Goal: Register for event/course

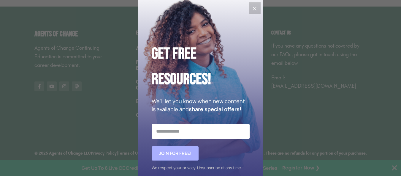
click at [254, 5] on icon "Close" at bounding box center [254, 8] width 7 height 7
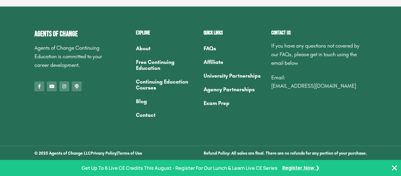
scroll to position [7098, 0]
click at [282, 163] on span "Register Now ❯" at bounding box center [300, 167] width 37 height 9
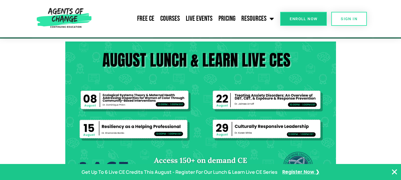
scroll to position [119, 0]
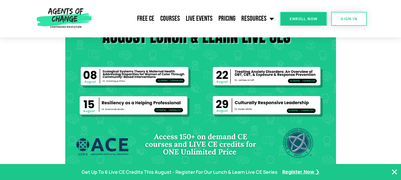
click at [258, 102] on img at bounding box center [200, 94] width 271 height 152
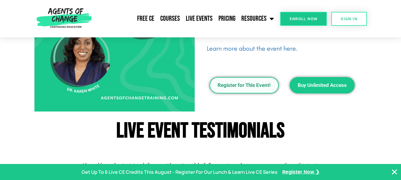
scroll to position [860, 0]
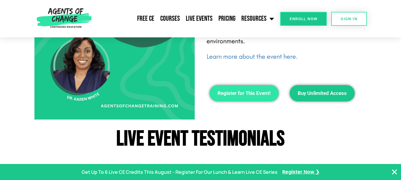
click at [248, 96] on span "Register for This Event!" at bounding box center [243, 93] width 53 height 5
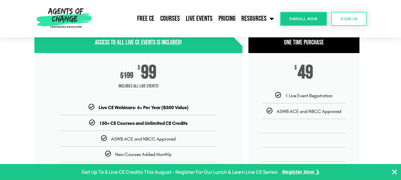
scroll to position [89, 0]
